Goal: Navigation & Orientation: Browse casually

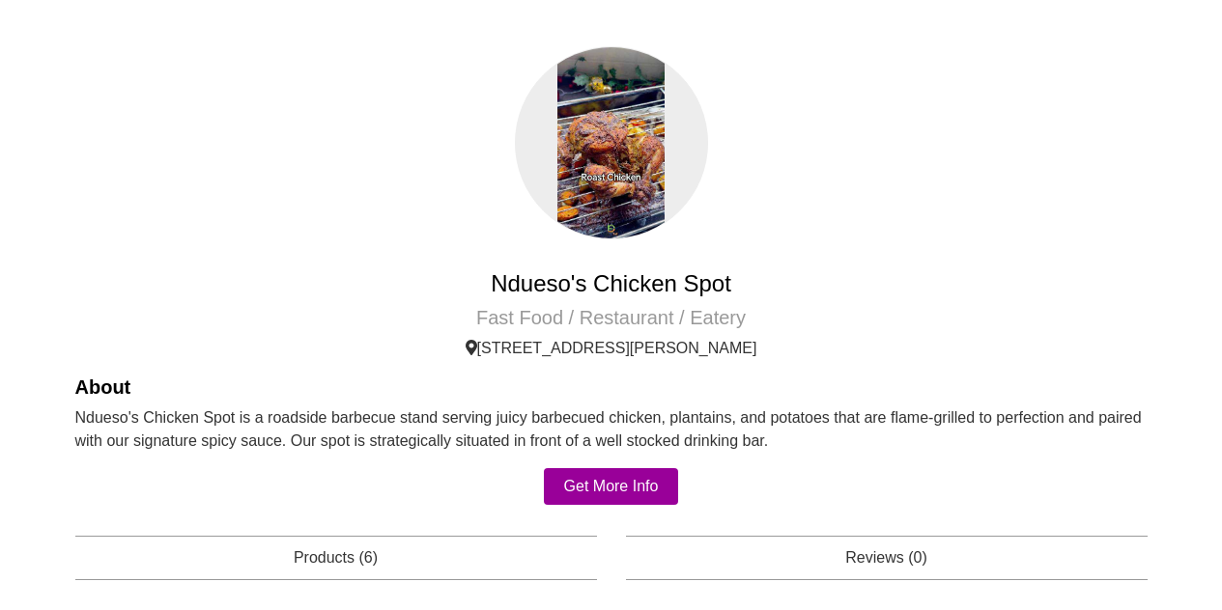
scroll to position [427, 0]
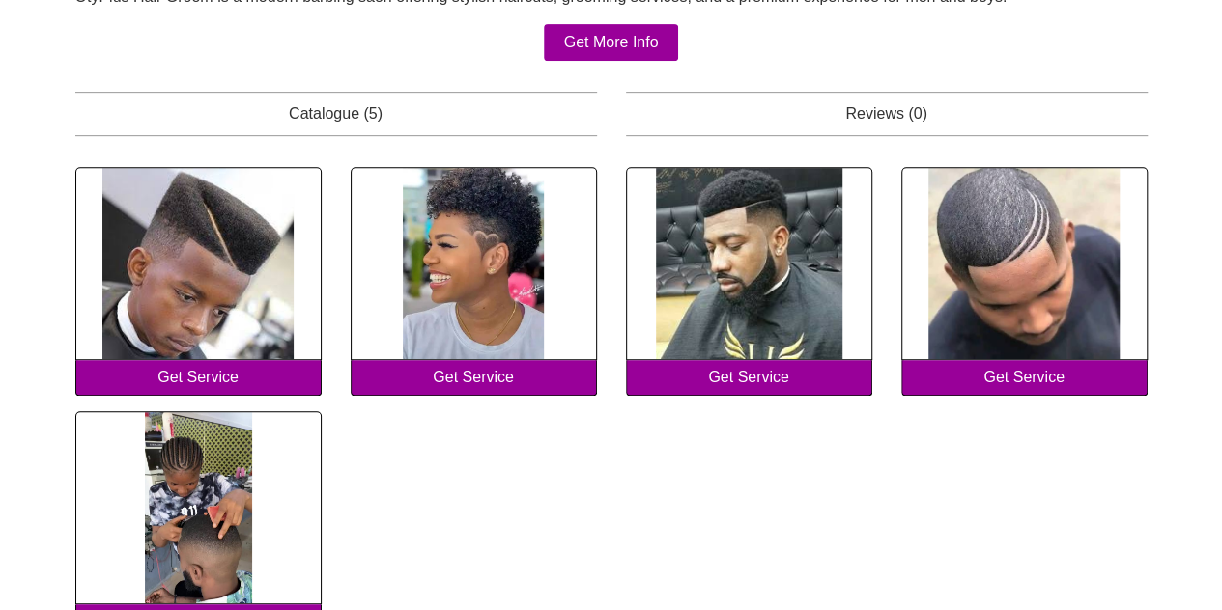
scroll to position [422, 0]
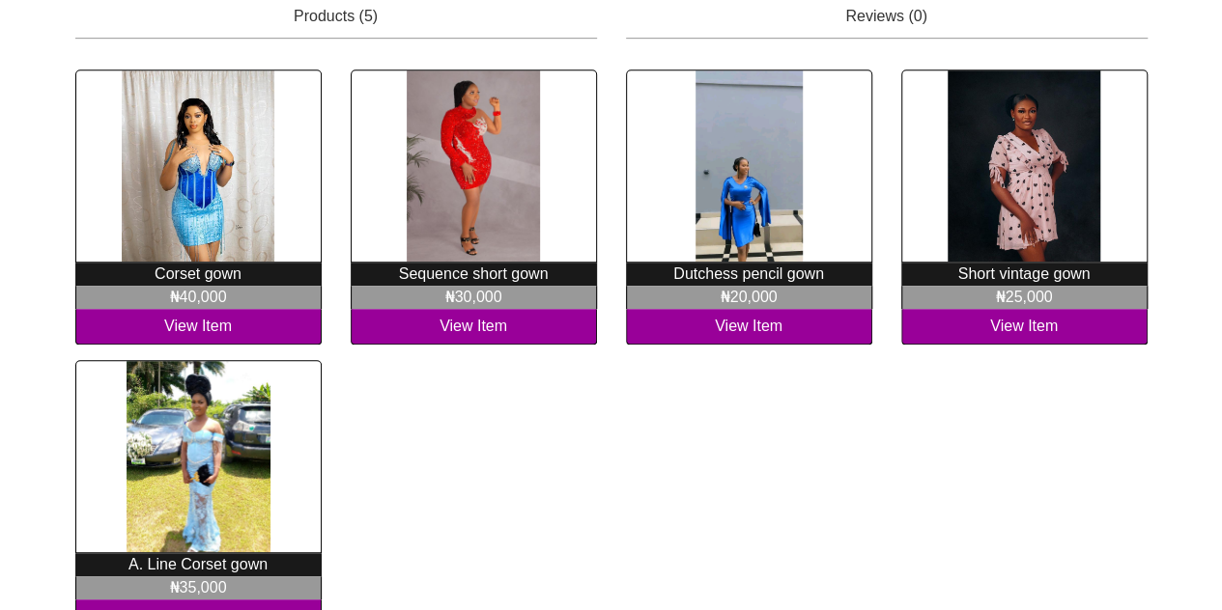
scroll to position [518, 0]
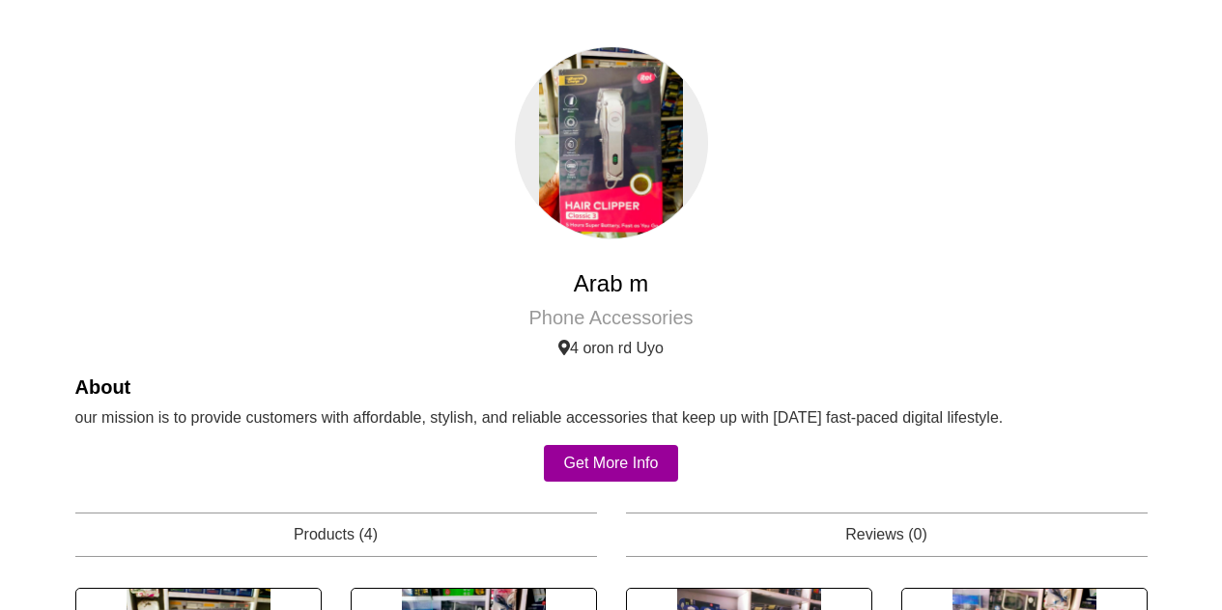
scroll to position [428, 0]
